Goal: Find specific page/section: Find specific page/section

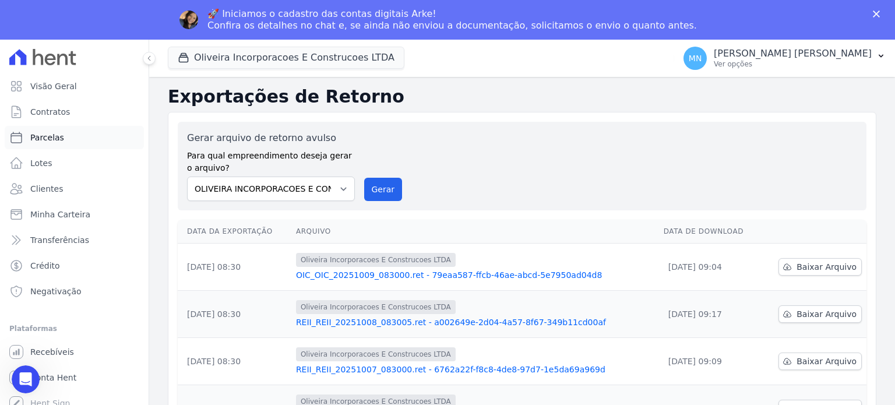
click at [59, 142] on span "Parcelas" at bounding box center [47, 138] width 34 height 12
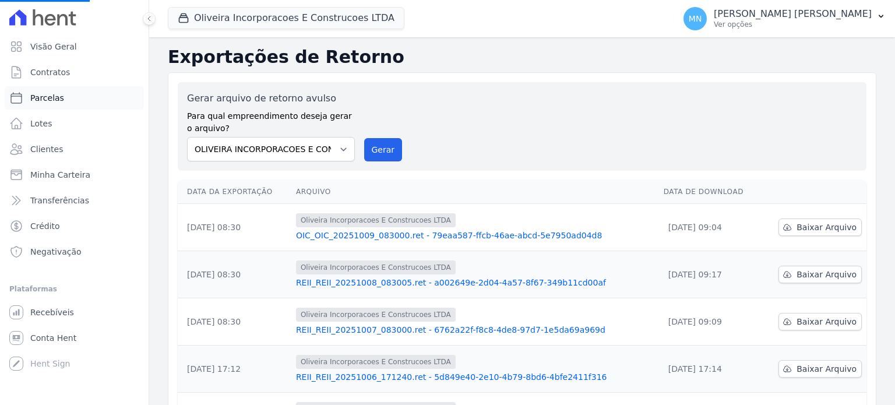
select select
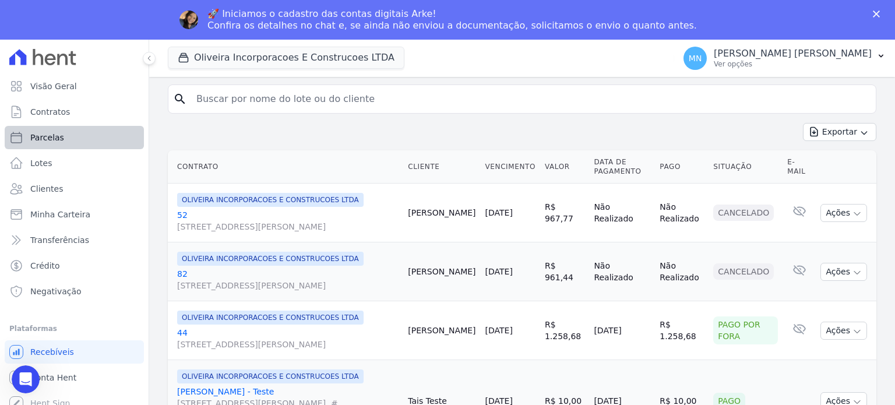
scroll to position [119, 0]
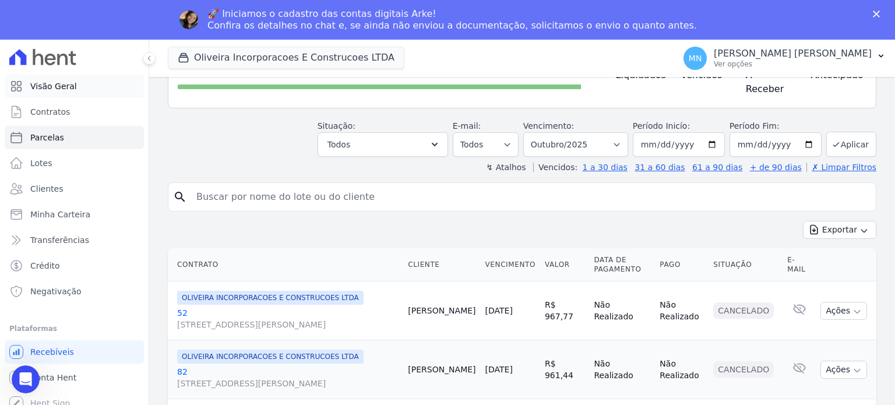
click at [70, 91] on span "Visão Geral" at bounding box center [53, 86] width 47 height 12
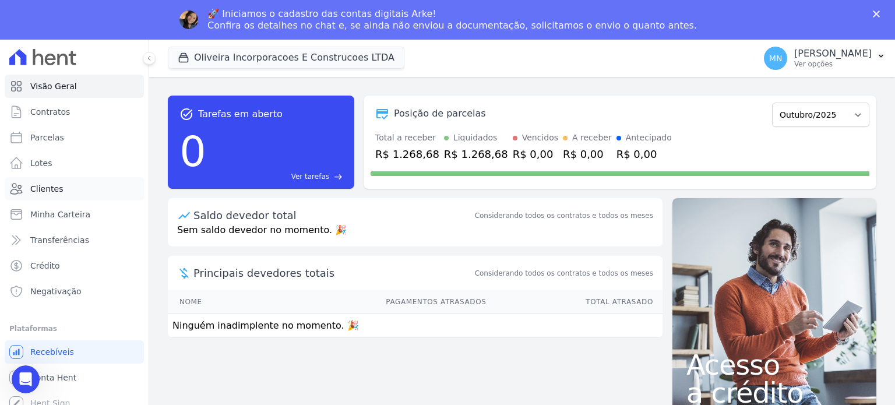
click at [65, 188] on link "Clientes" at bounding box center [74, 188] width 139 height 23
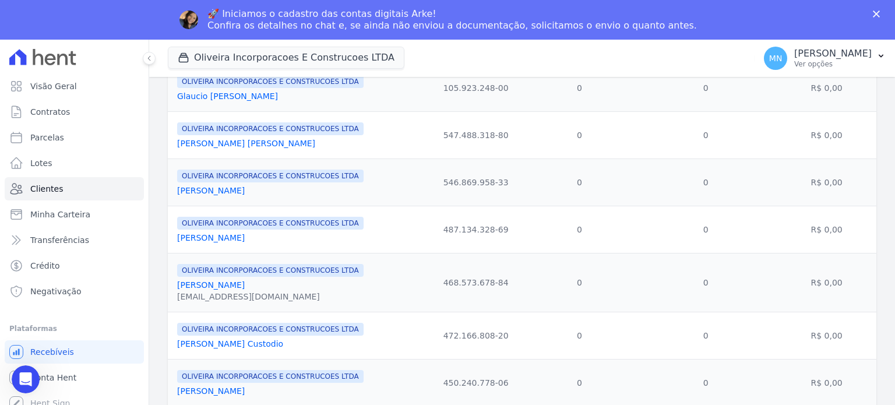
scroll to position [922, 0]
click at [78, 118] on link "Contratos" at bounding box center [74, 111] width 139 height 23
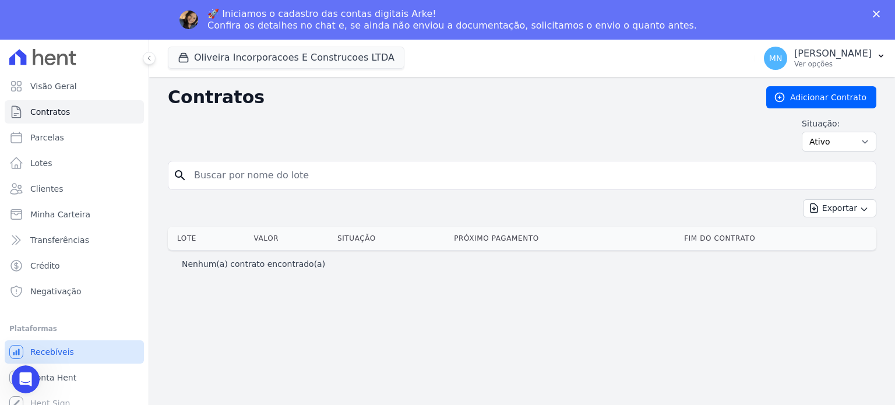
click at [71, 348] on link "Recebíveis" at bounding box center [74, 351] width 139 height 23
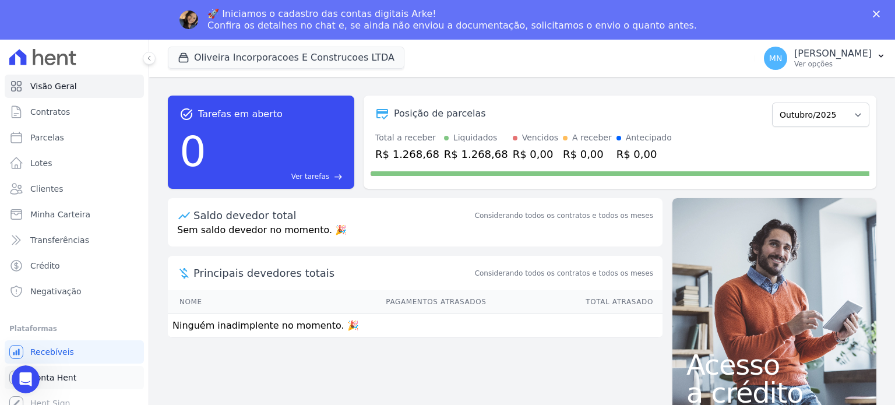
click at [50, 377] on span "Conta Hent" at bounding box center [53, 378] width 46 height 12
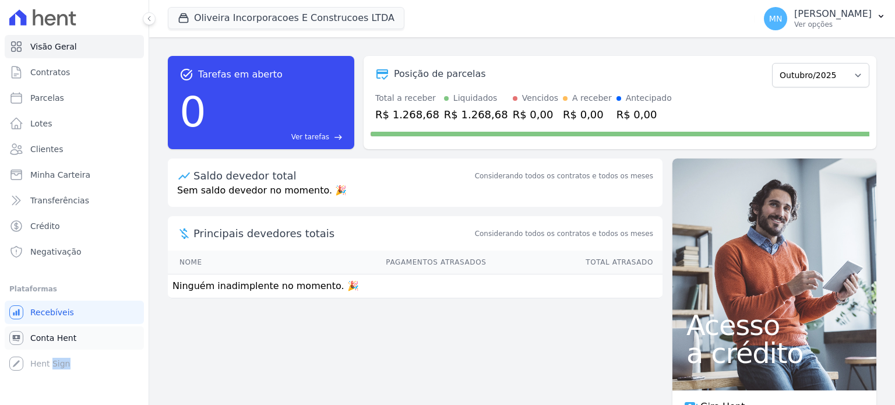
click at [50, 375] on div "Você não possui Hent Sign ativado. Para saber mais, fale com a equipe Hent. Hen…" at bounding box center [74, 363] width 139 height 23
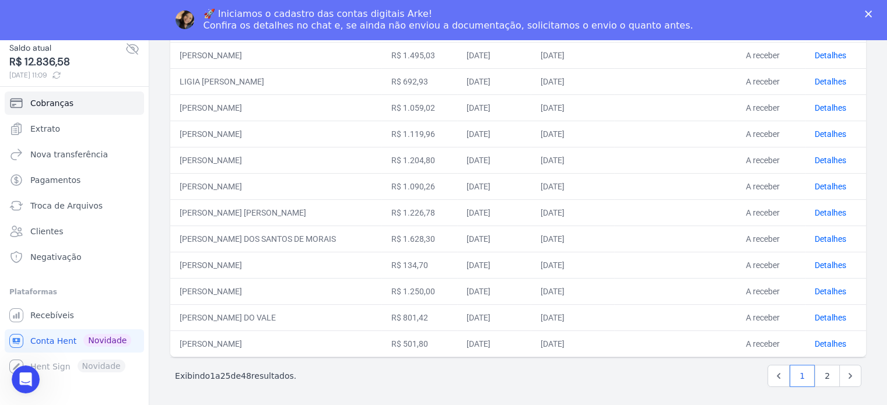
scroll to position [40, 0]
click at [814, 374] on link "2" at bounding box center [826, 375] width 25 height 22
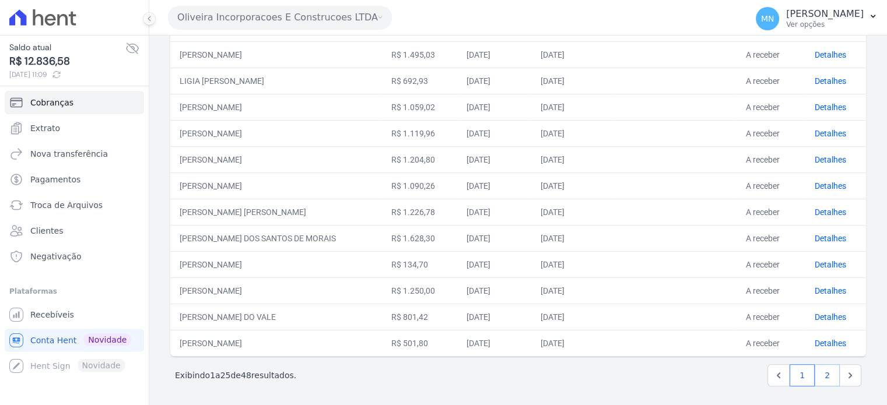
scroll to position [0, 0]
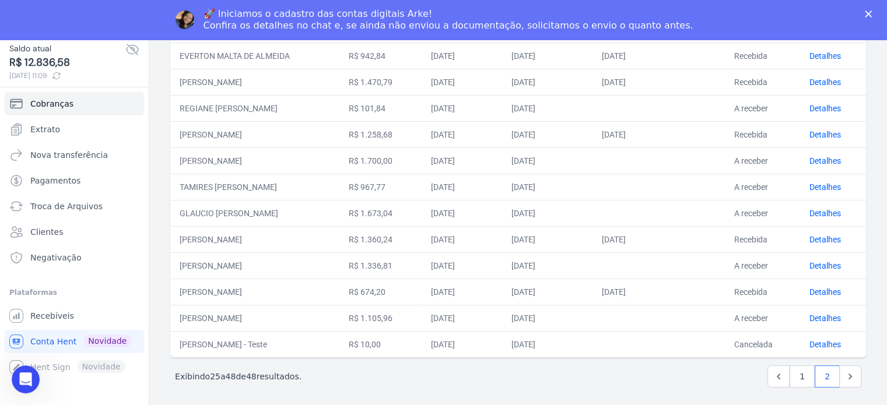
scroll to position [40, 0]
click at [803, 369] on link "1" at bounding box center [801, 375] width 25 height 22
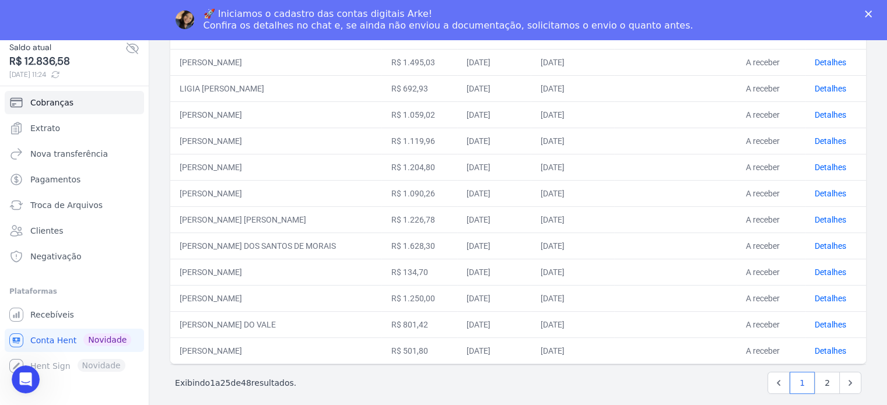
scroll to position [482, 0]
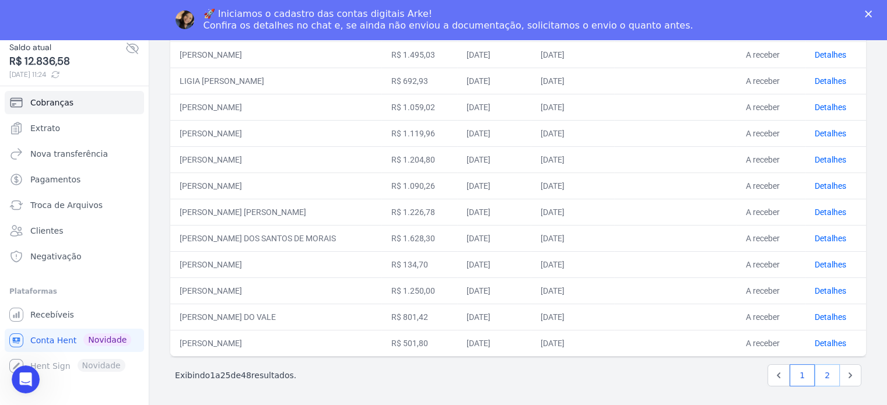
click at [816, 371] on link "2" at bounding box center [826, 375] width 25 height 22
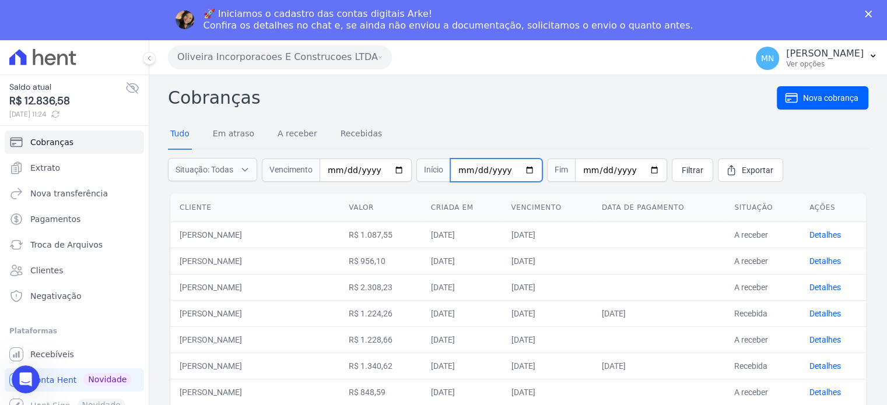
click at [458, 173] on input "date" at bounding box center [496, 170] width 92 height 23
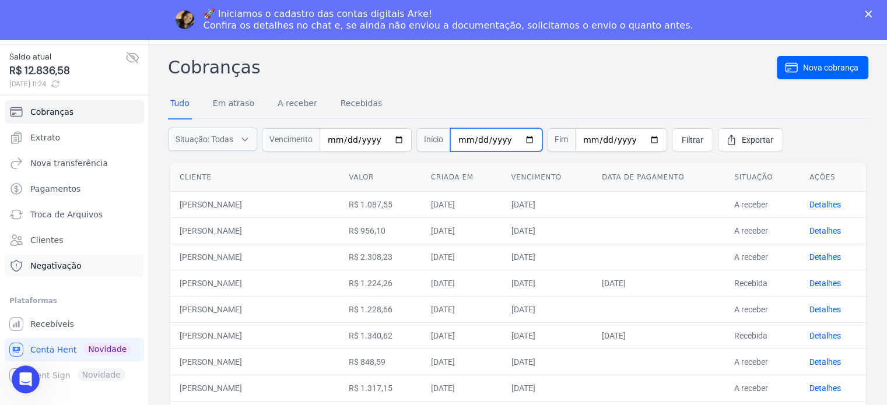
scroll to position [40, 0]
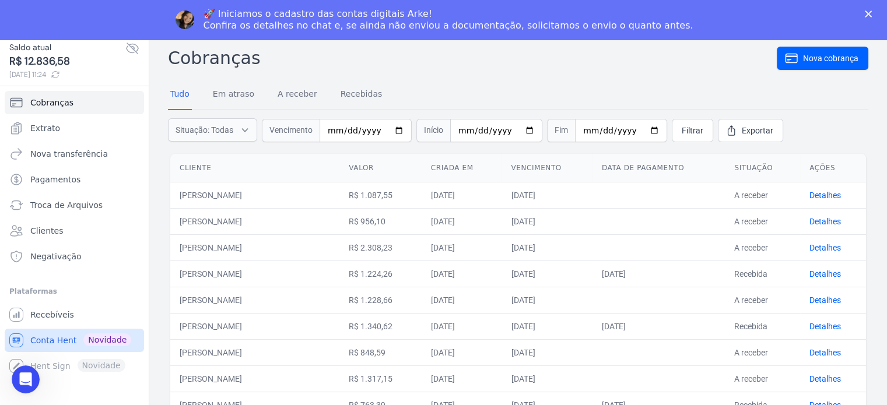
click at [67, 338] on span "Conta Hent" at bounding box center [53, 341] width 46 height 12
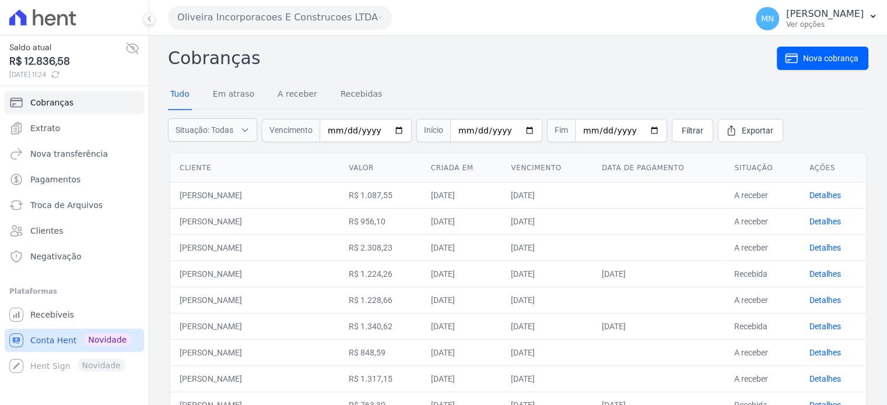
scroll to position [0, 0]
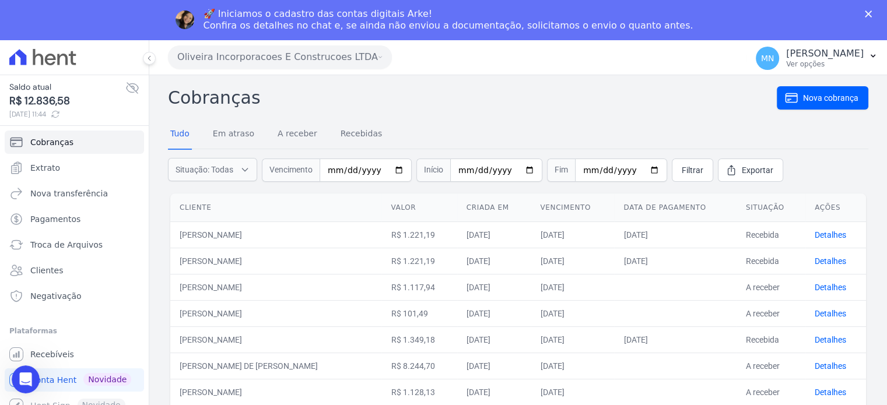
click at [392, 129] on nav "Tudo Em atraso A receber Recebidas" at bounding box center [518, 134] width 700 height 29
